Goal: Task Accomplishment & Management: Use online tool/utility

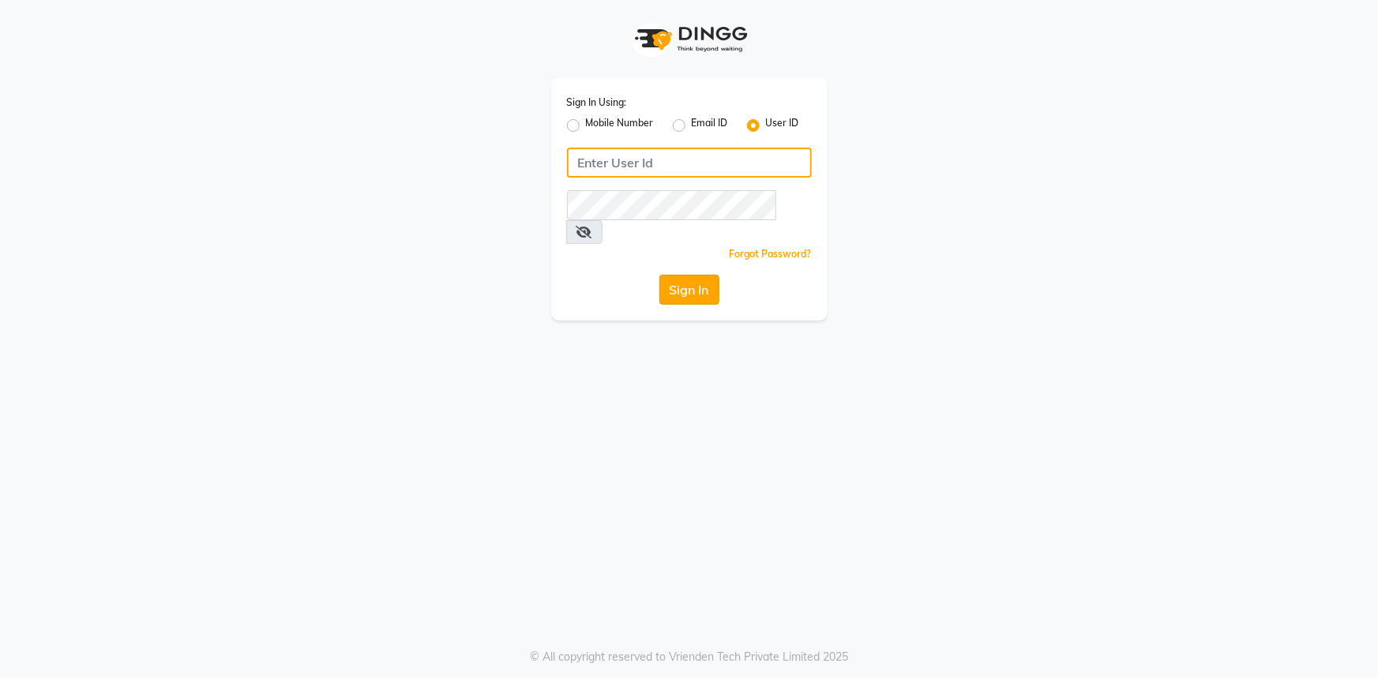
type input "e1802-15"
click at [700, 275] on button "Sign In" at bounding box center [689, 290] width 60 height 30
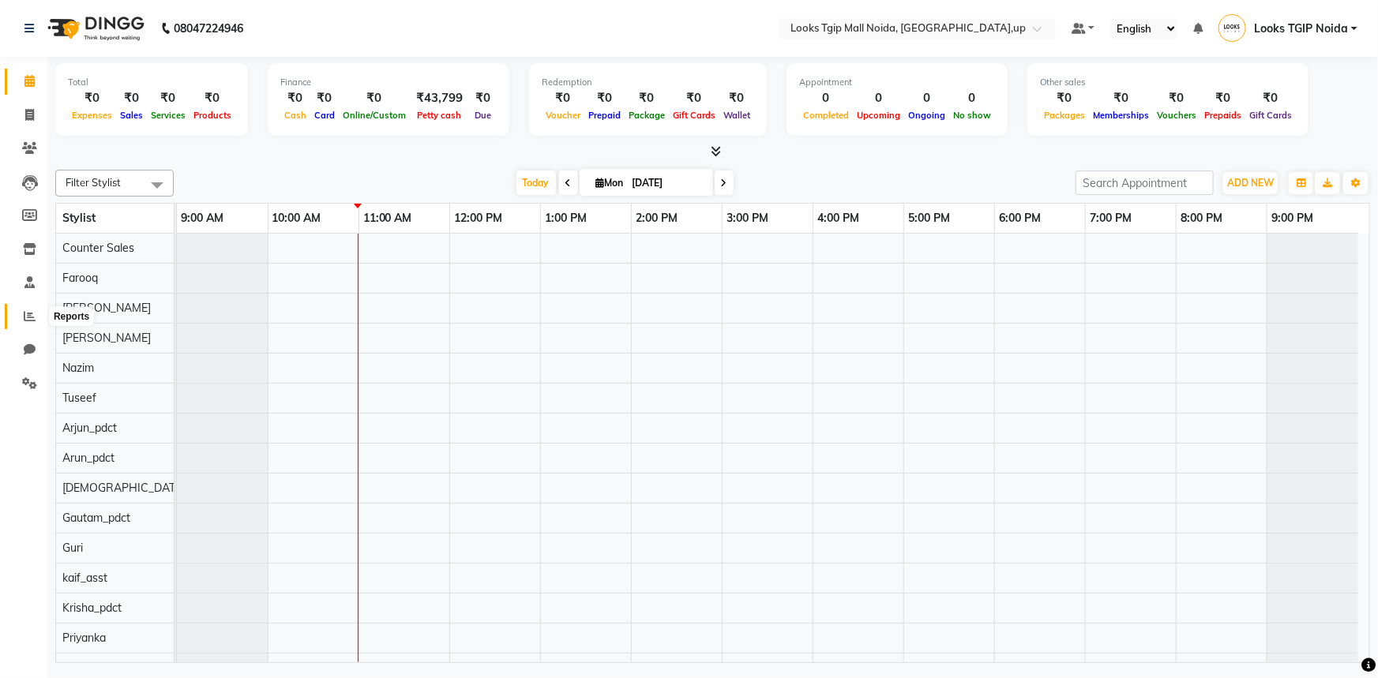
click at [38, 316] on span at bounding box center [30, 317] width 28 height 18
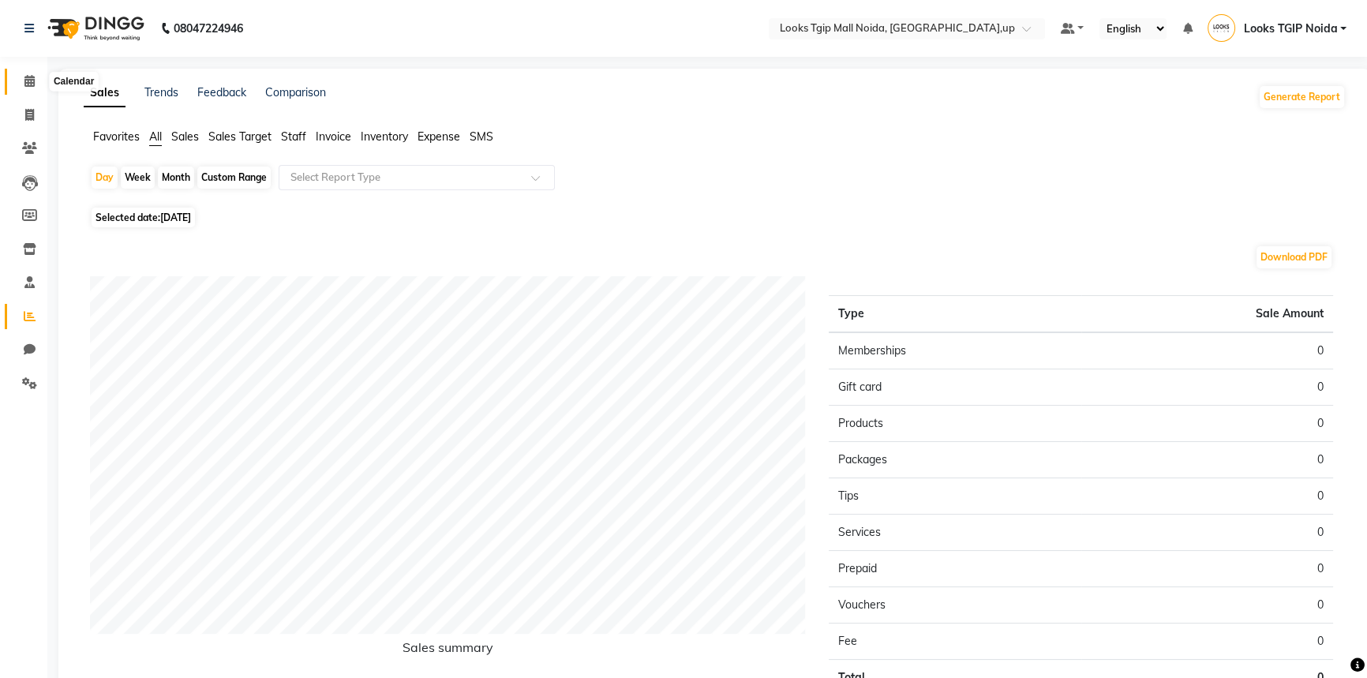
click at [24, 83] on icon at bounding box center [29, 81] width 10 height 12
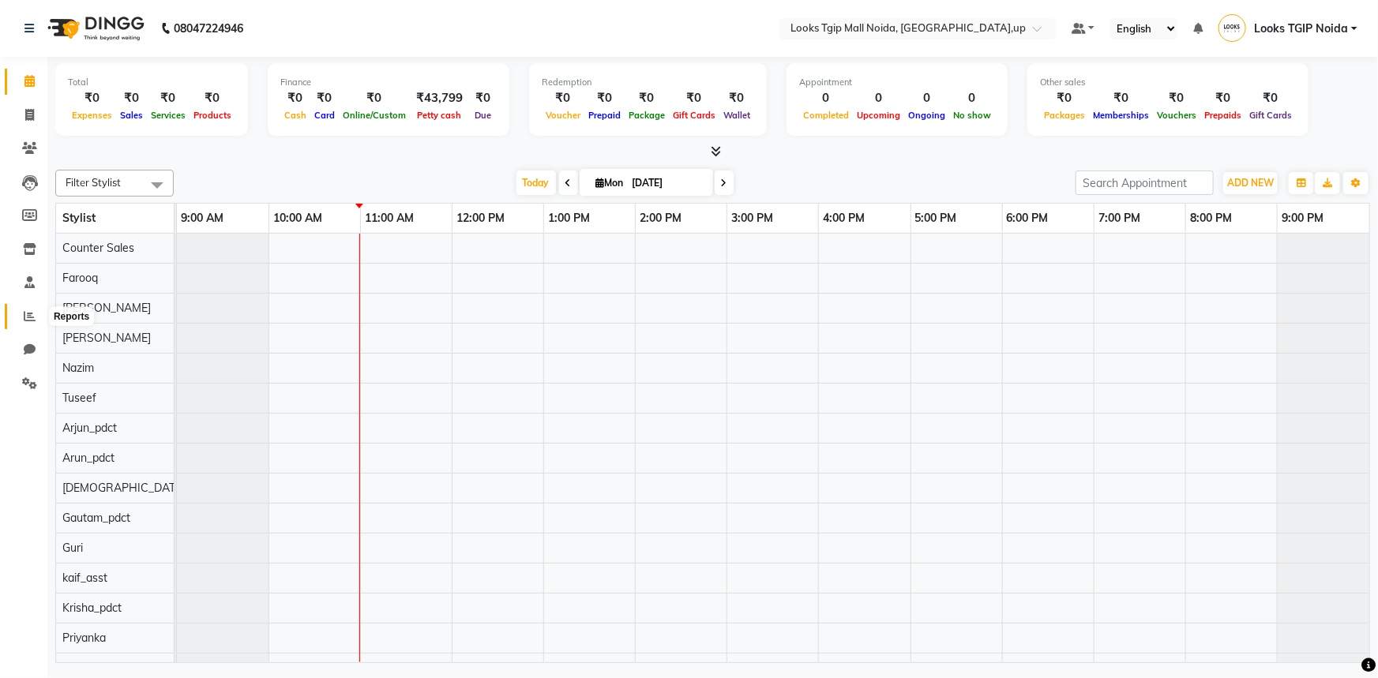
click at [24, 317] on icon at bounding box center [30, 316] width 12 height 12
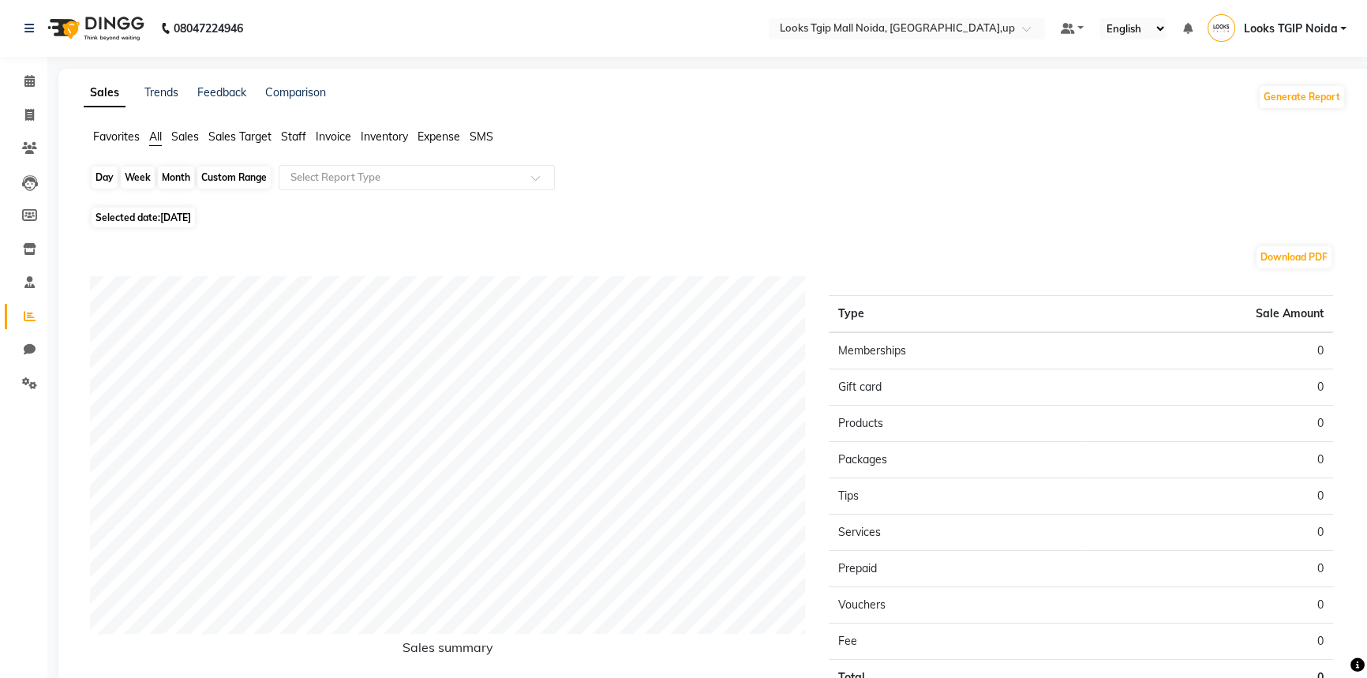
click at [107, 179] on div "Day" at bounding box center [105, 178] width 26 height 22
select select "9"
select select "2025"
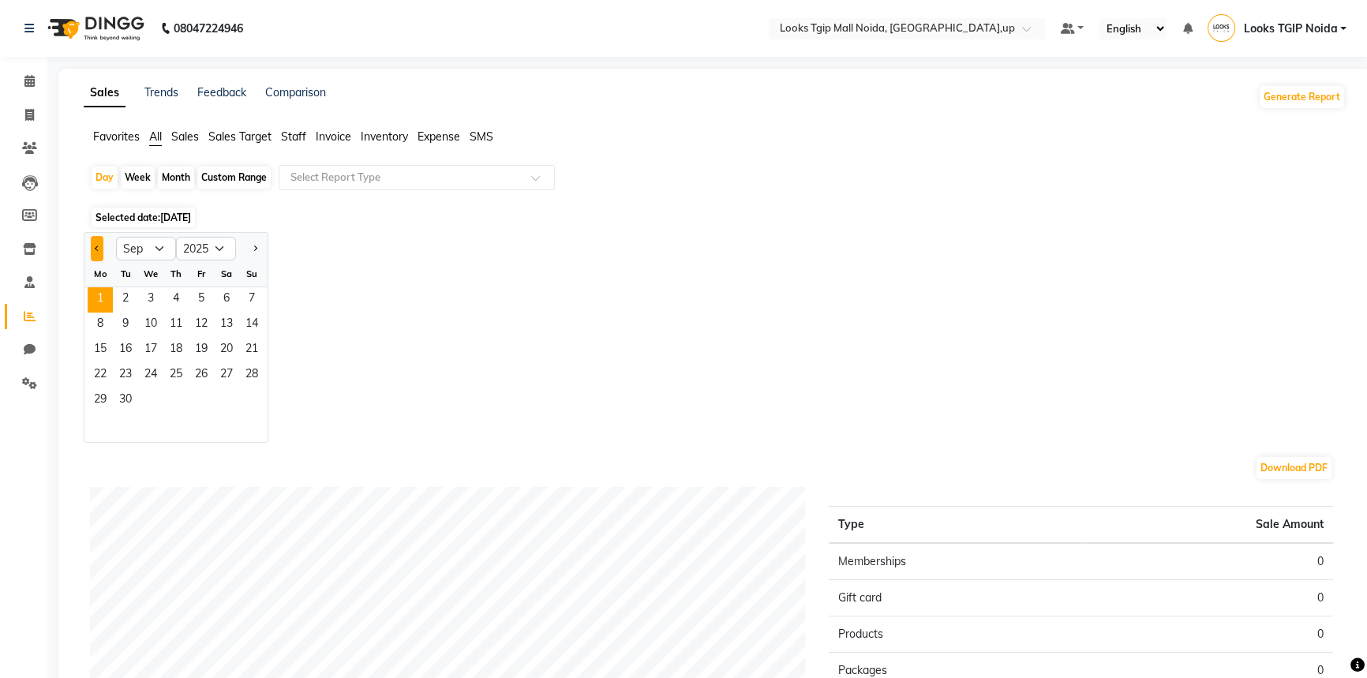
click at [92, 253] on button "Previous month" at bounding box center [97, 248] width 13 height 25
select select "8"
click at [227, 407] on span "30" at bounding box center [226, 400] width 25 height 25
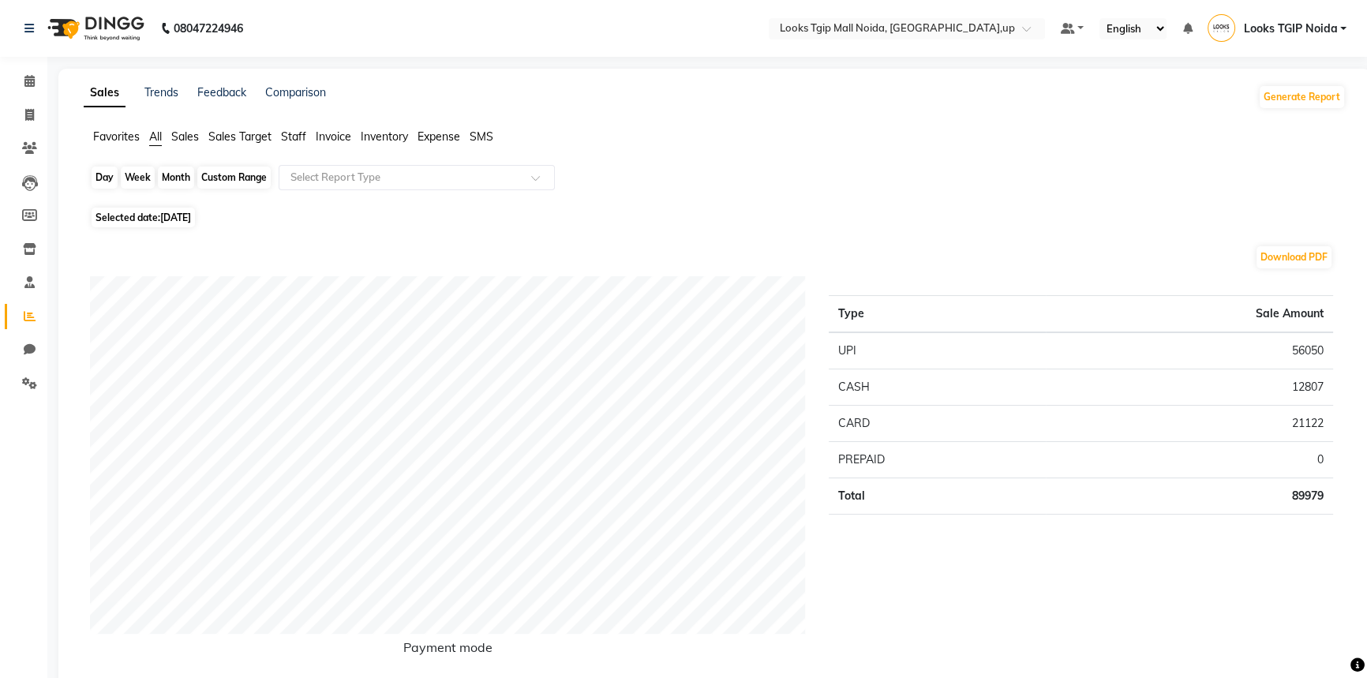
click at [108, 186] on div "Day" at bounding box center [105, 178] width 26 height 22
select select "8"
select select "2025"
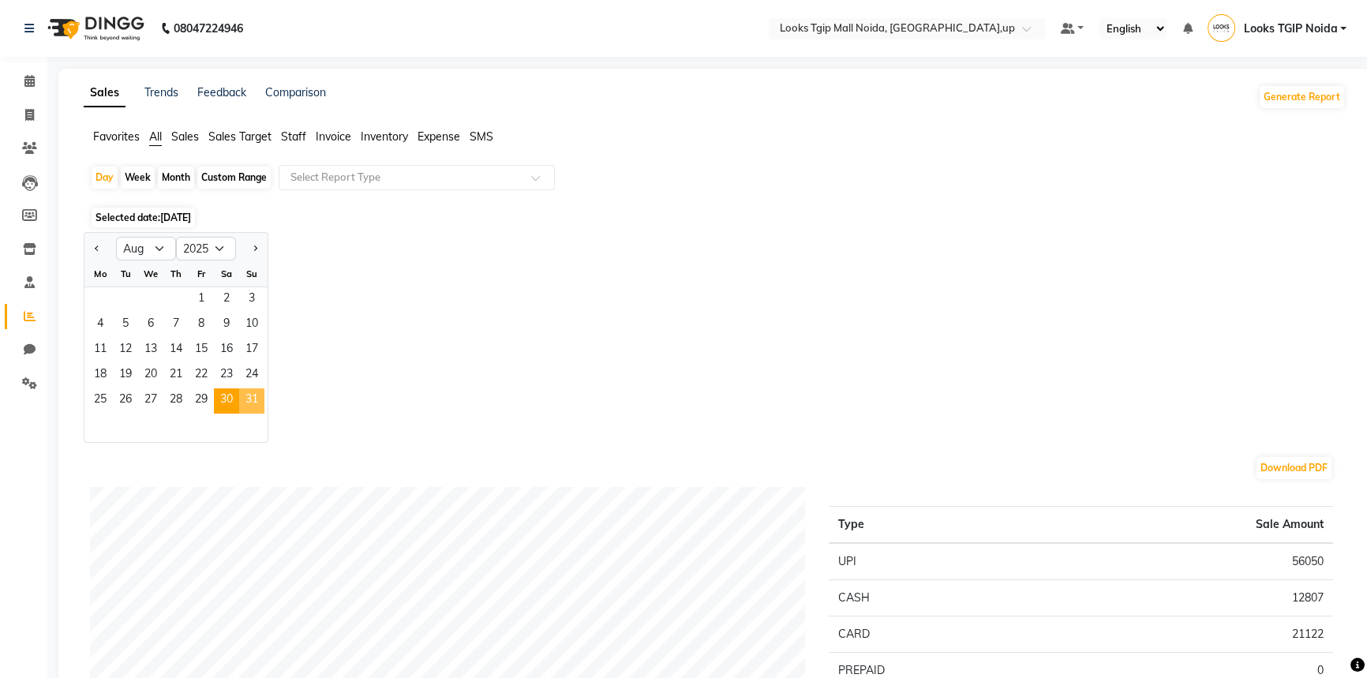
click at [247, 407] on span "31" at bounding box center [251, 400] width 25 height 25
